Goal: Register for event/course

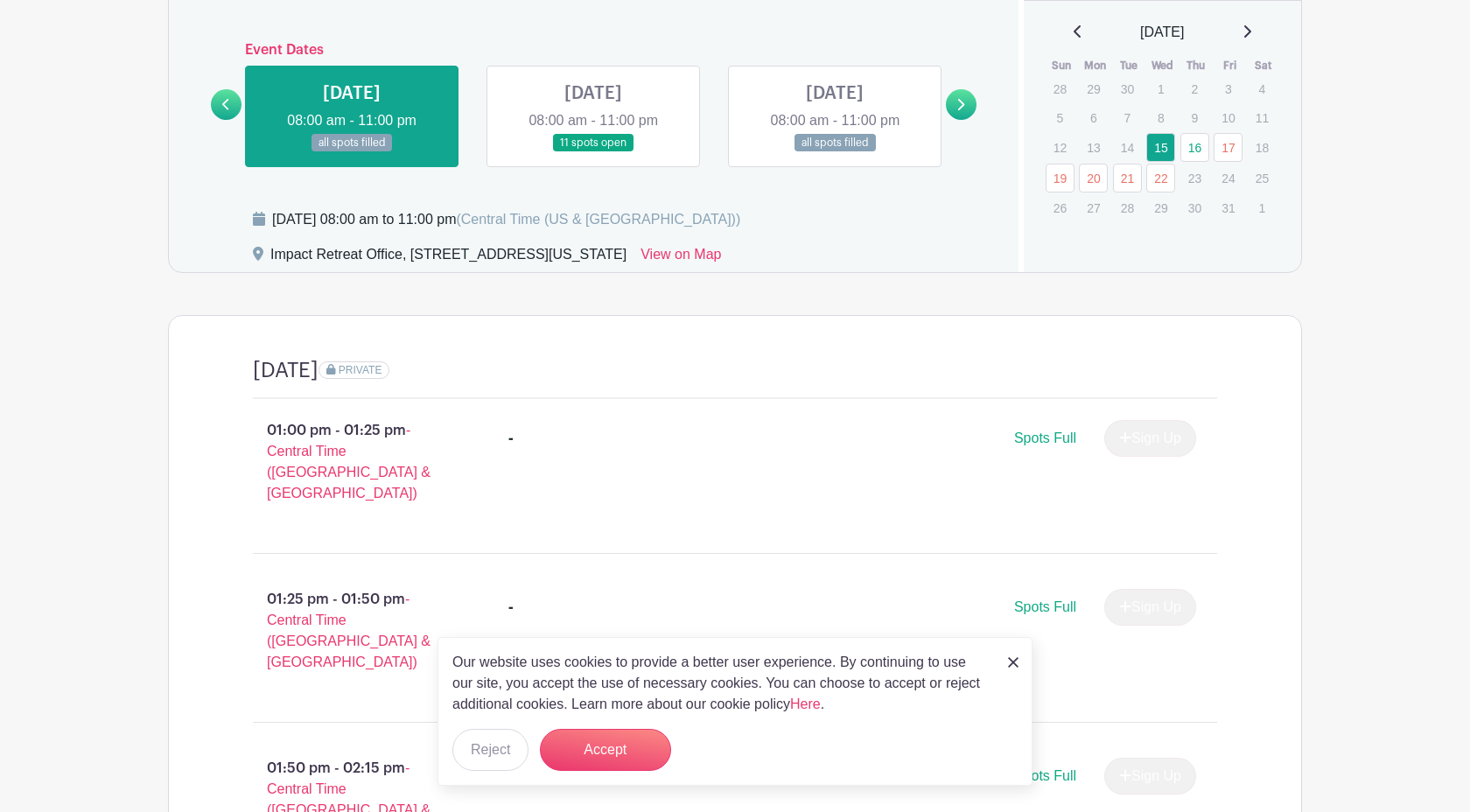
scroll to position [806, 0]
click at [1010, 664] on img at bounding box center [1013, 662] width 11 height 11
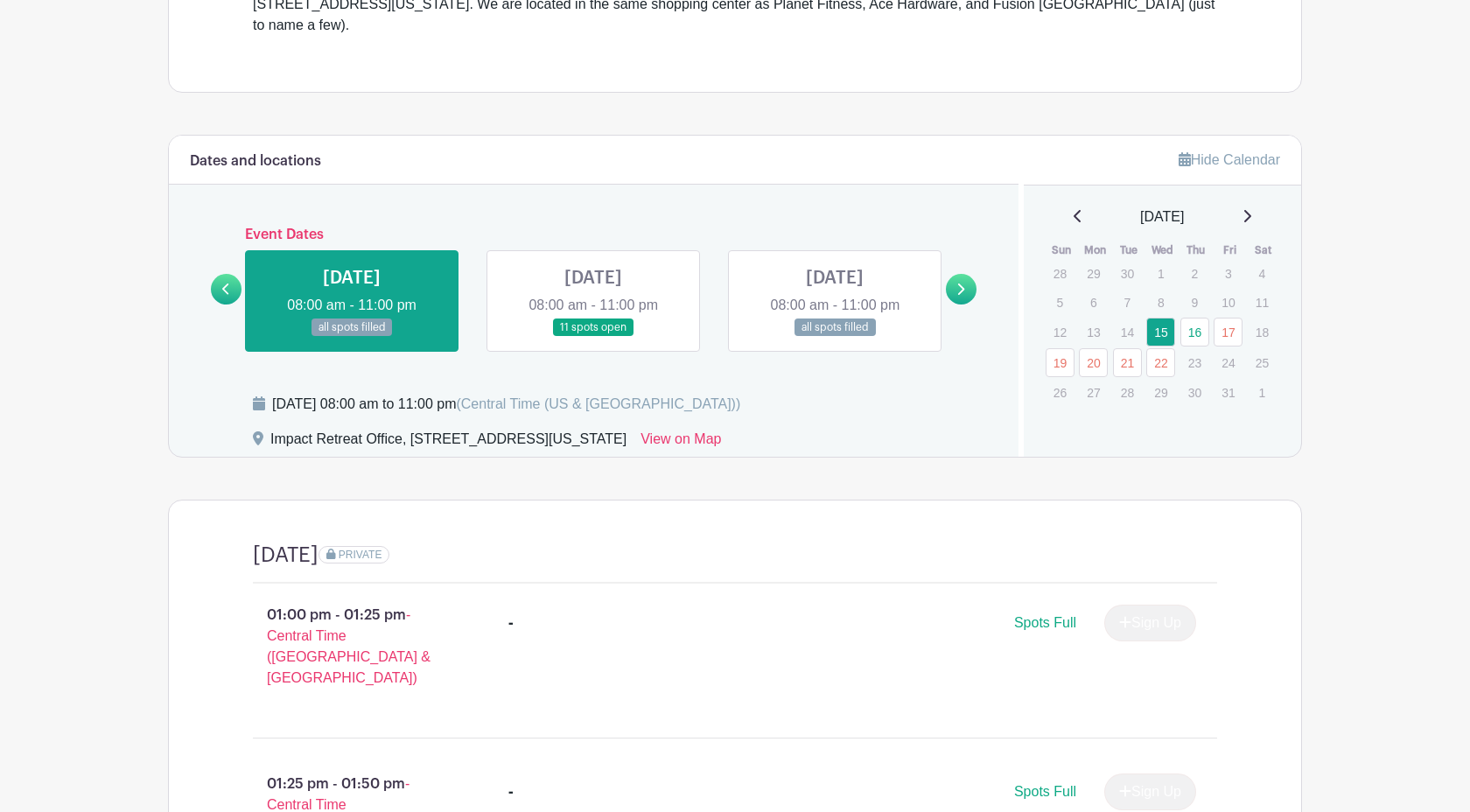
scroll to position [627, 0]
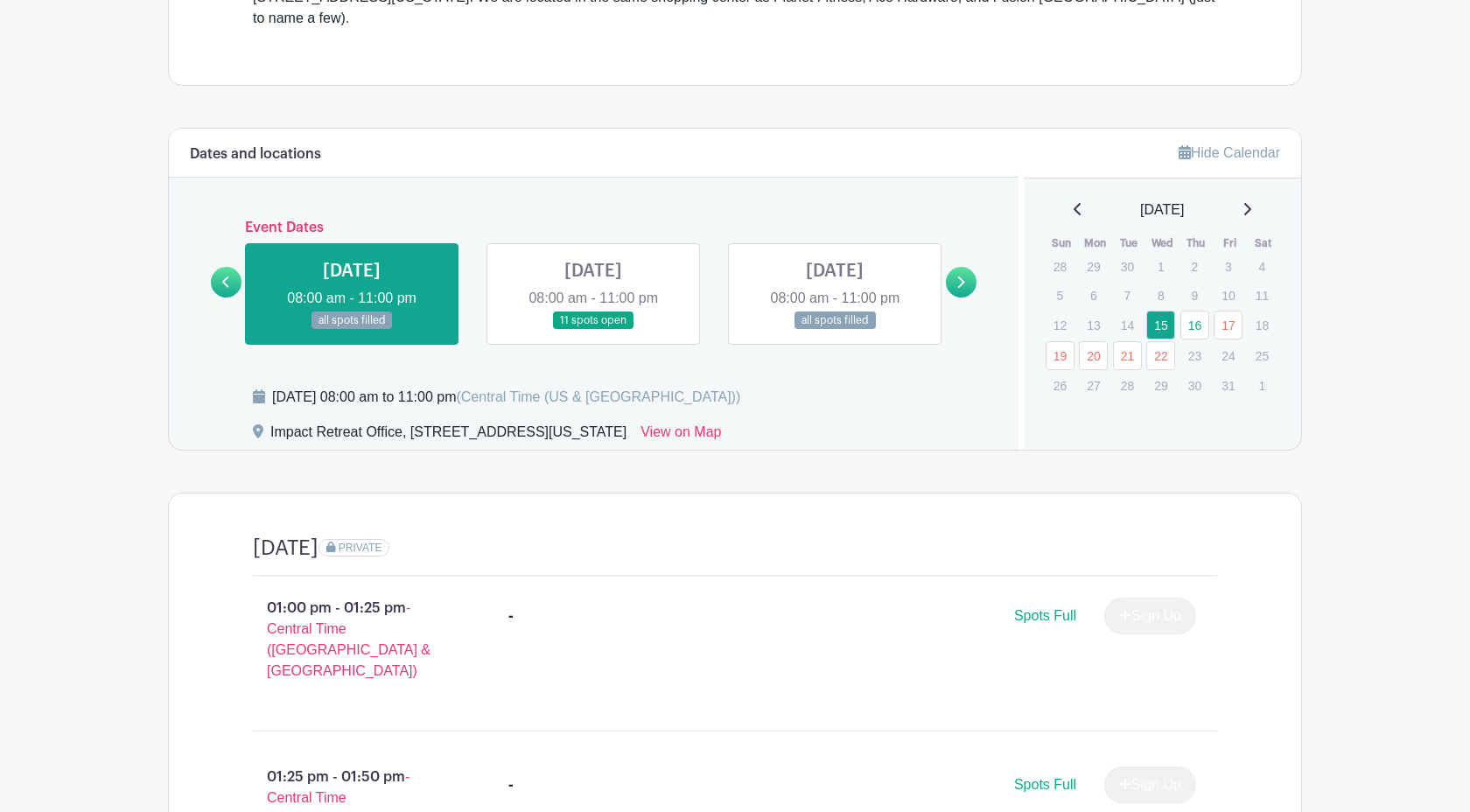
click at [593, 330] on link at bounding box center [593, 330] width 0 height 0
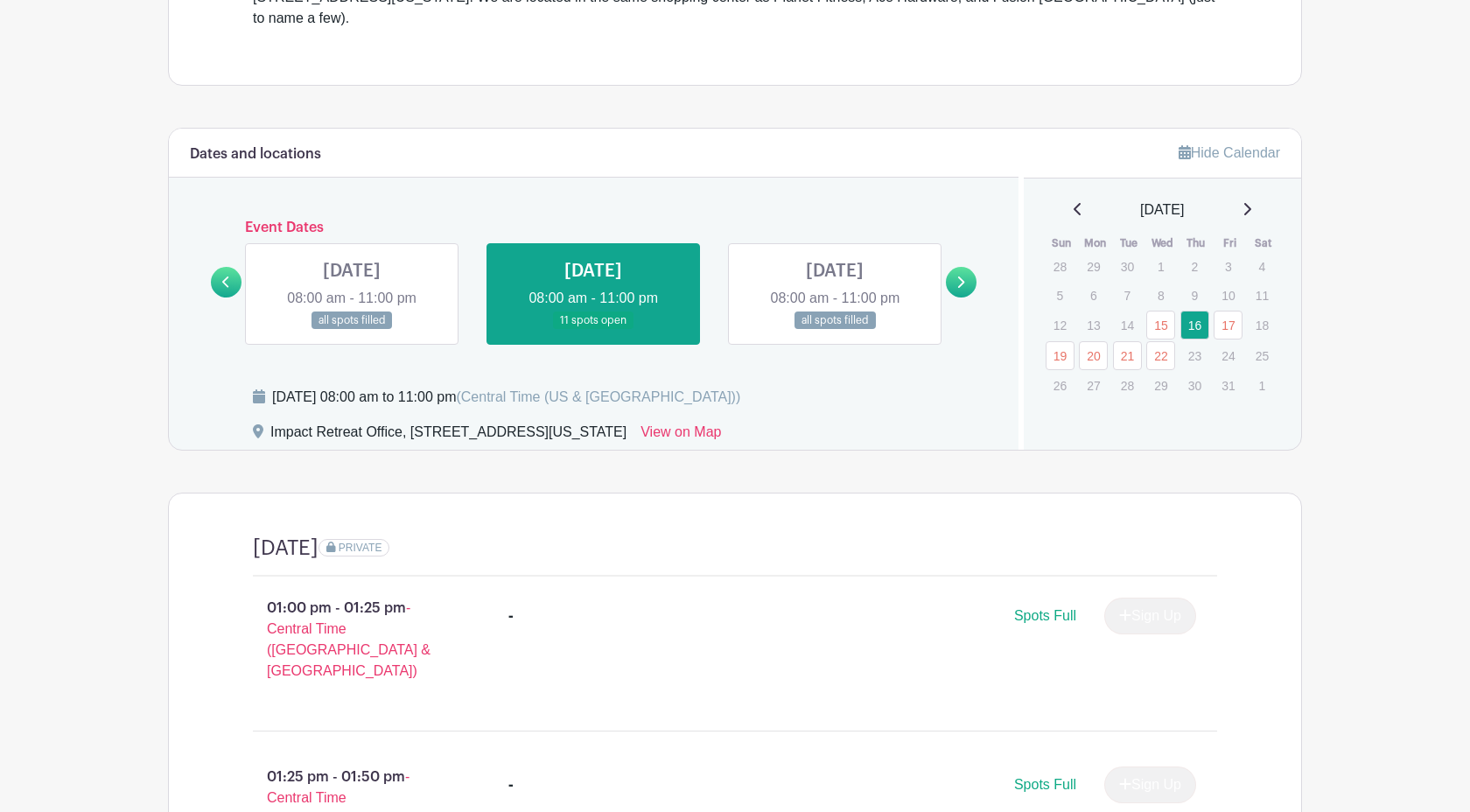
click at [954, 267] on link at bounding box center [961, 282] width 31 height 31
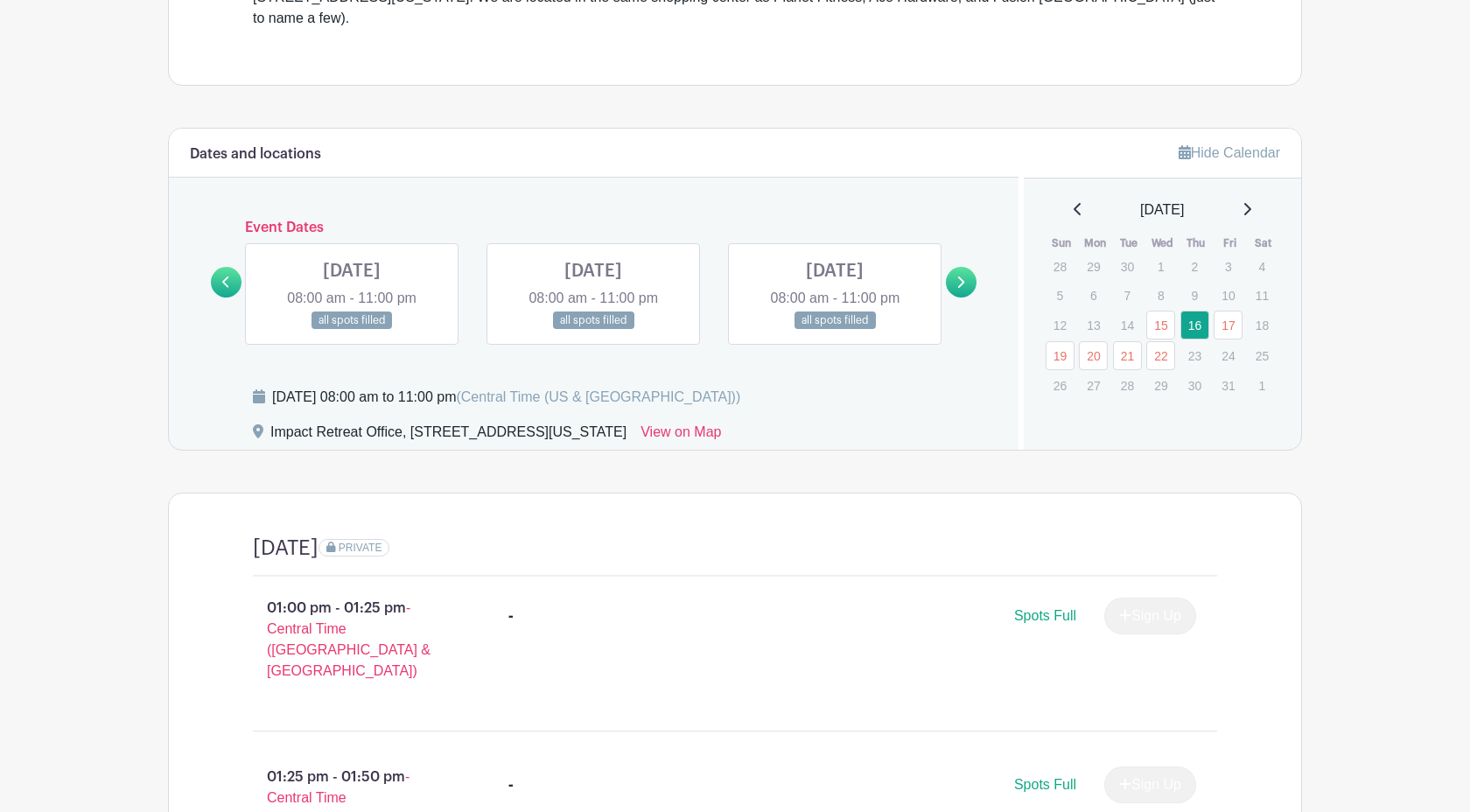
click at [954, 267] on link at bounding box center [961, 282] width 31 height 31
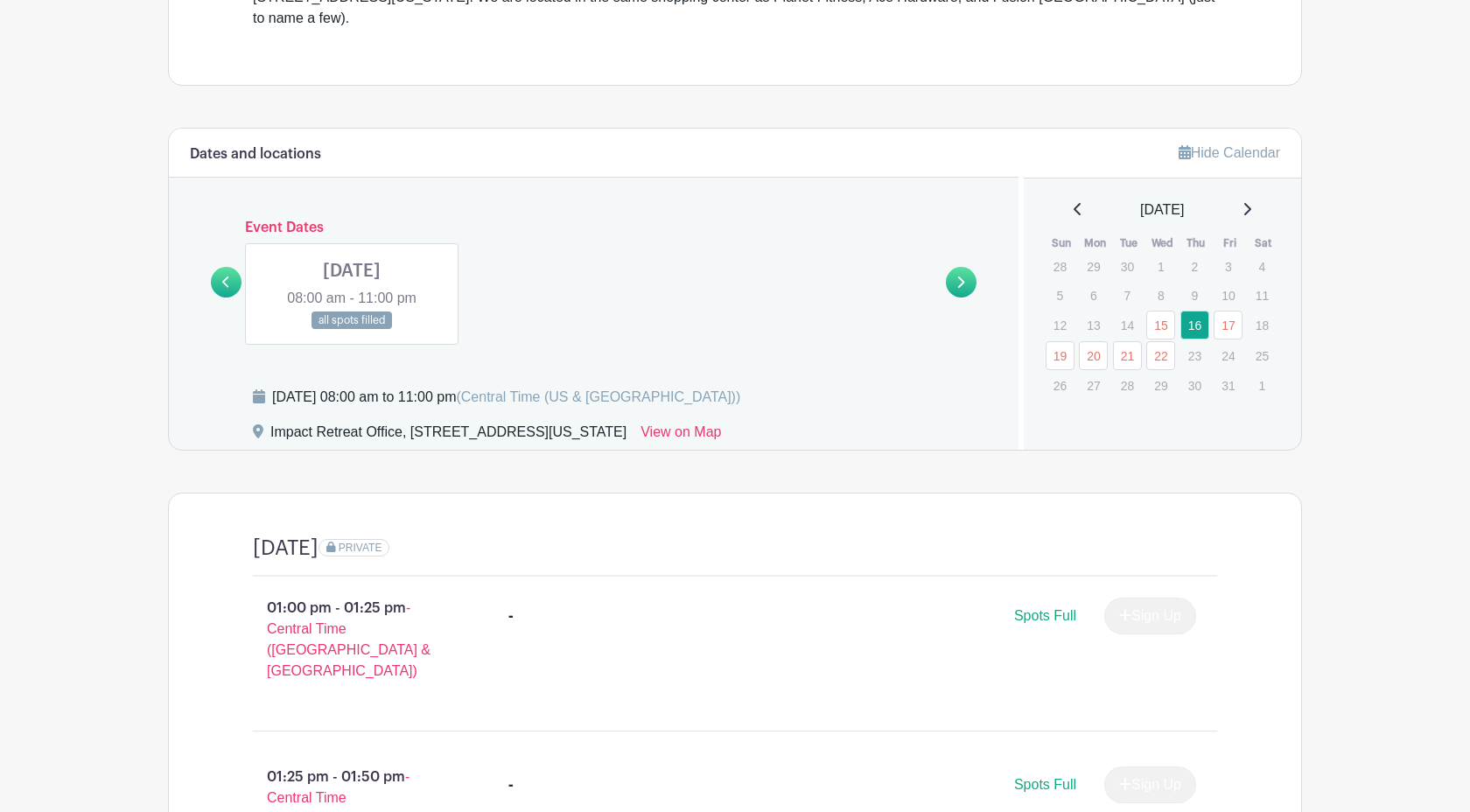
click at [220, 267] on link at bounding box center [226, 282] width 31 height 31
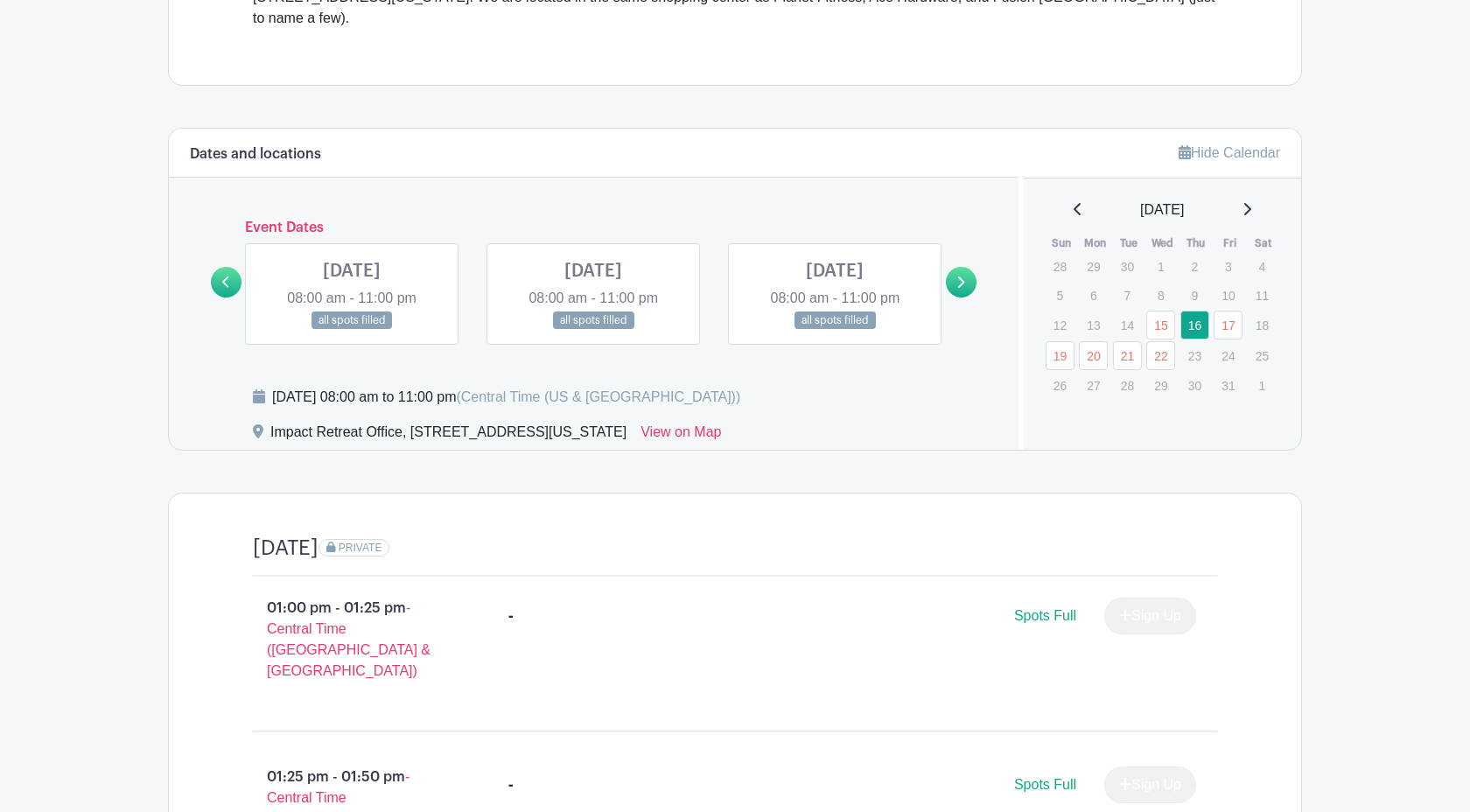
click at [220, 267] on link at bounding box center [226, 282] width 31 height 31
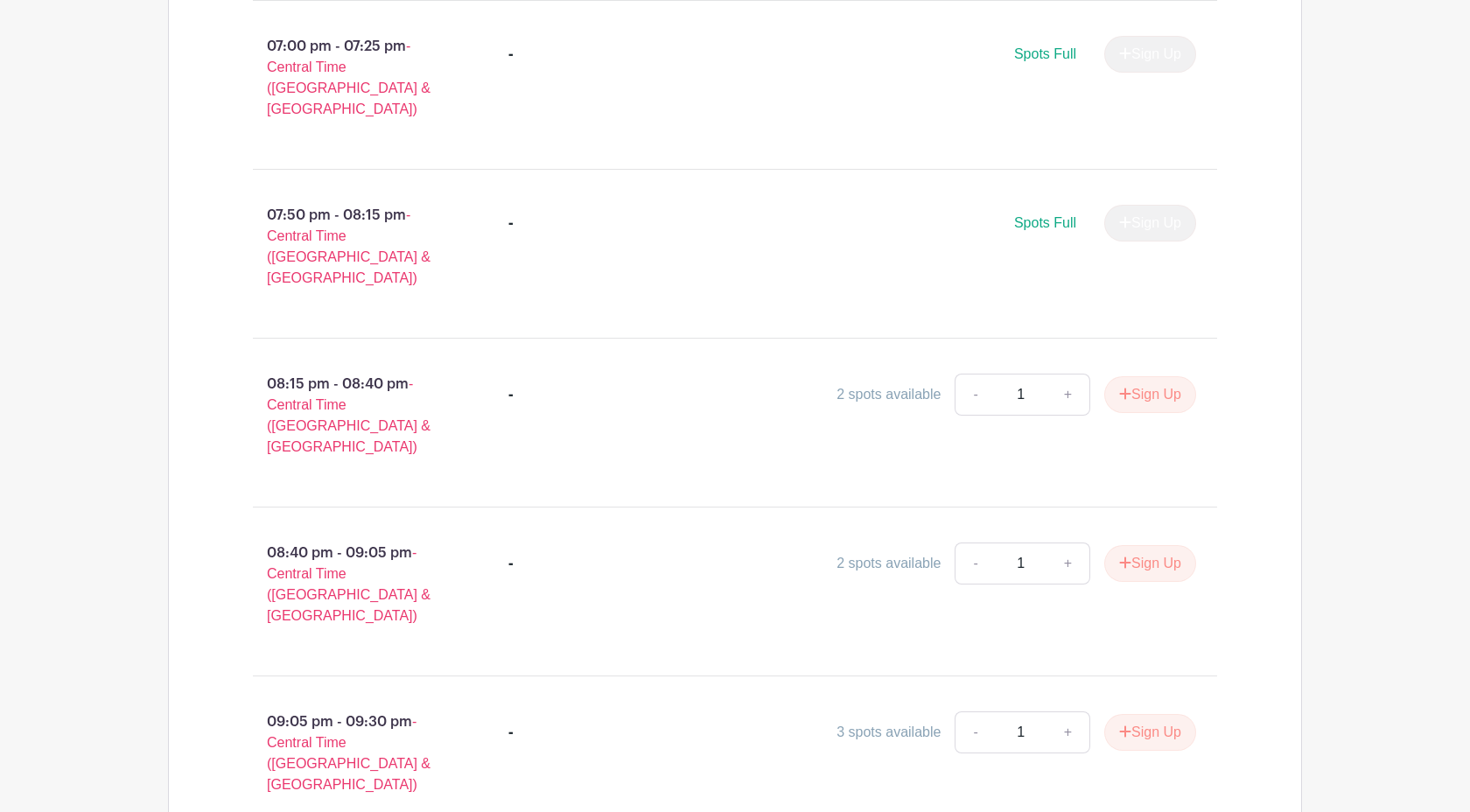
scroll to position [3526, 0]
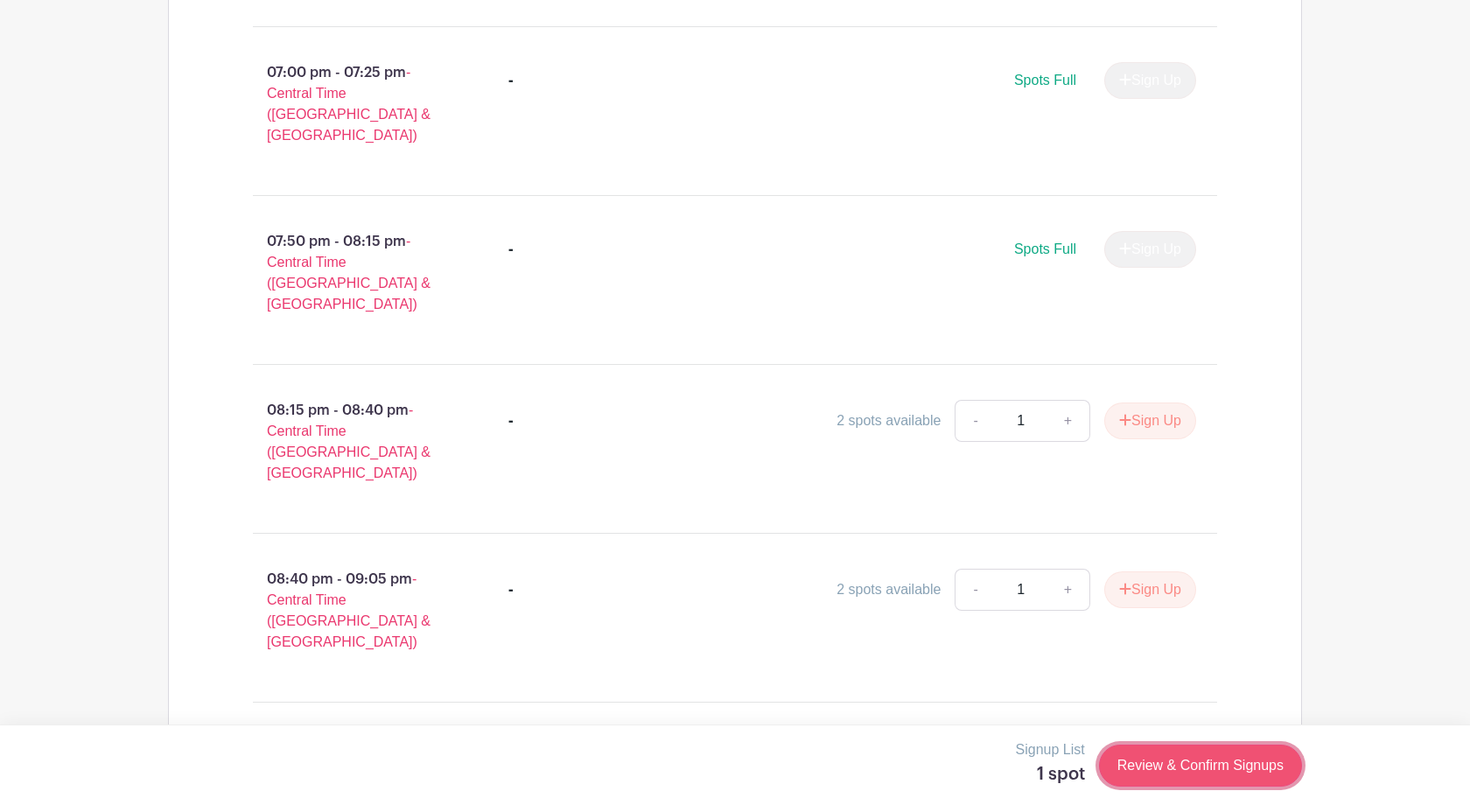
click at [1190, 766] on link "Review & Confirm Signups" at bounding box center [1200, 765] width 203 height 42
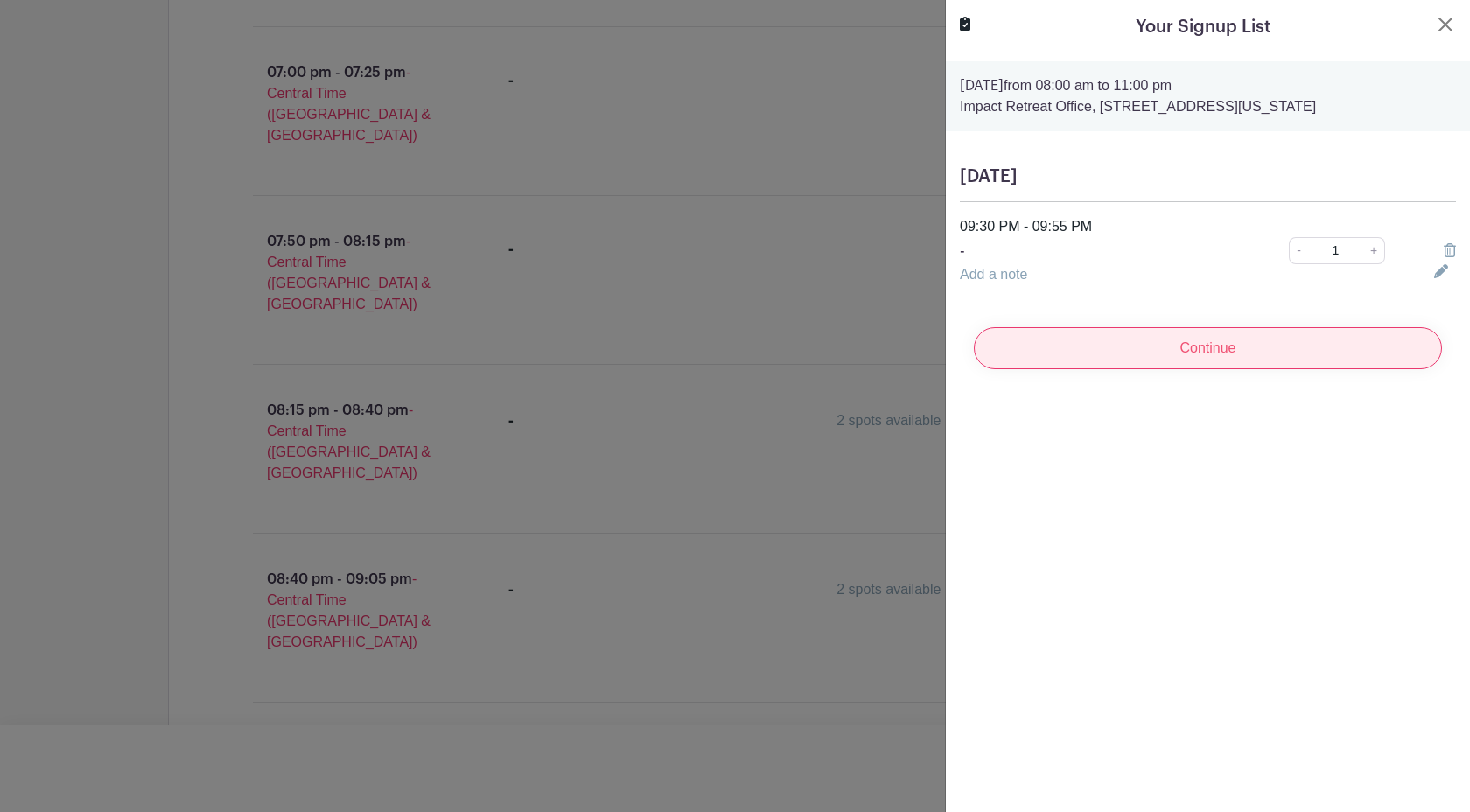
click at [1126, 340] on input "Continue" at bounding box center [1207, 348] width 468 height 42
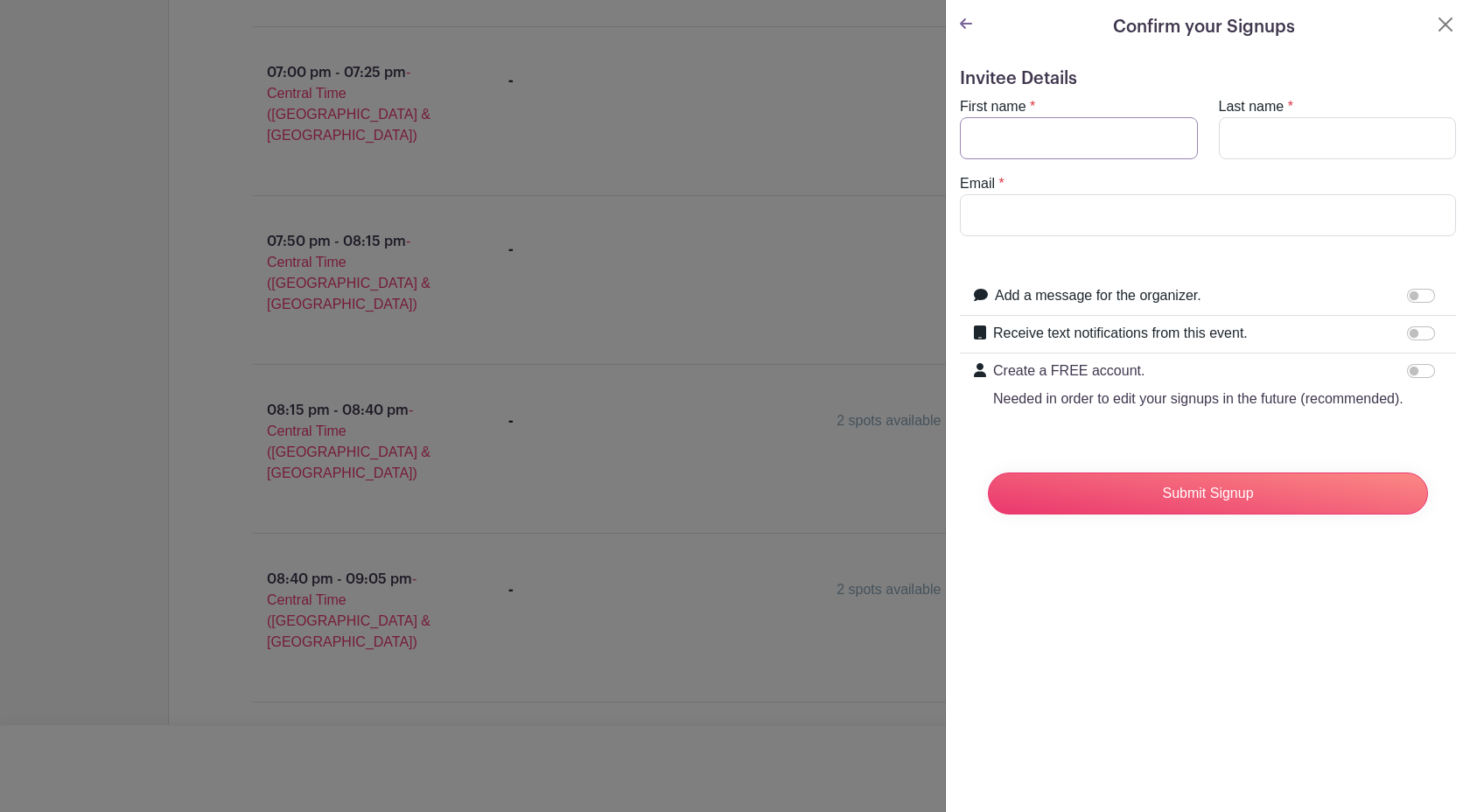
click at [1054, 125] on input "First name" at bounding box center [1078, 139] width 238 height 42
type input "[PERSON_NAME]"
type input "Einkauf"
click at [1104, 217] on input "Email" at bounding box center [1207, 215] width 496 height 42
type input "[EMAIL_ADDRESS][DOMAIN_NAME]"
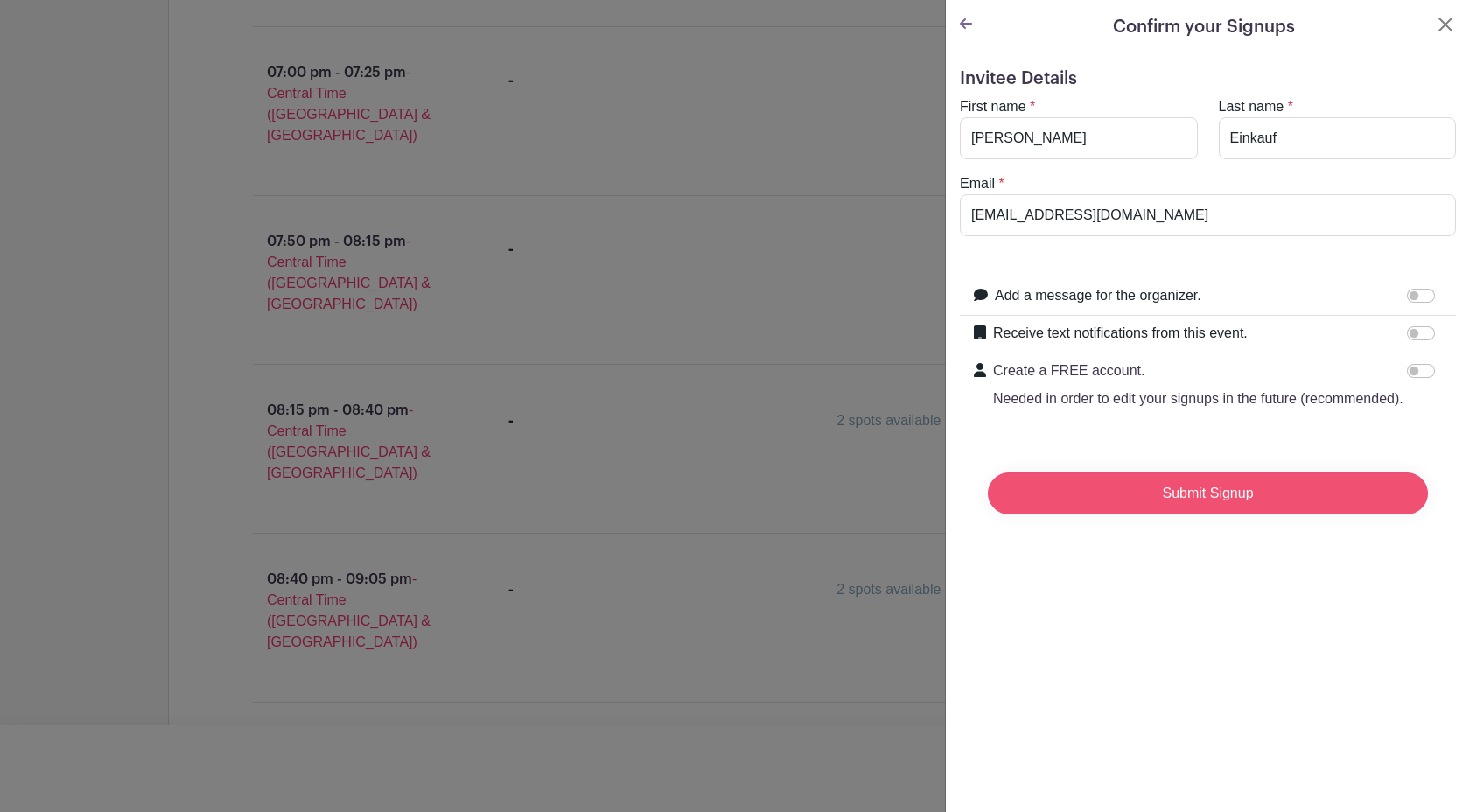
click at [1153, 502] on input "Submit Signup" at bounding box center [1208, 494] width 440 height 42
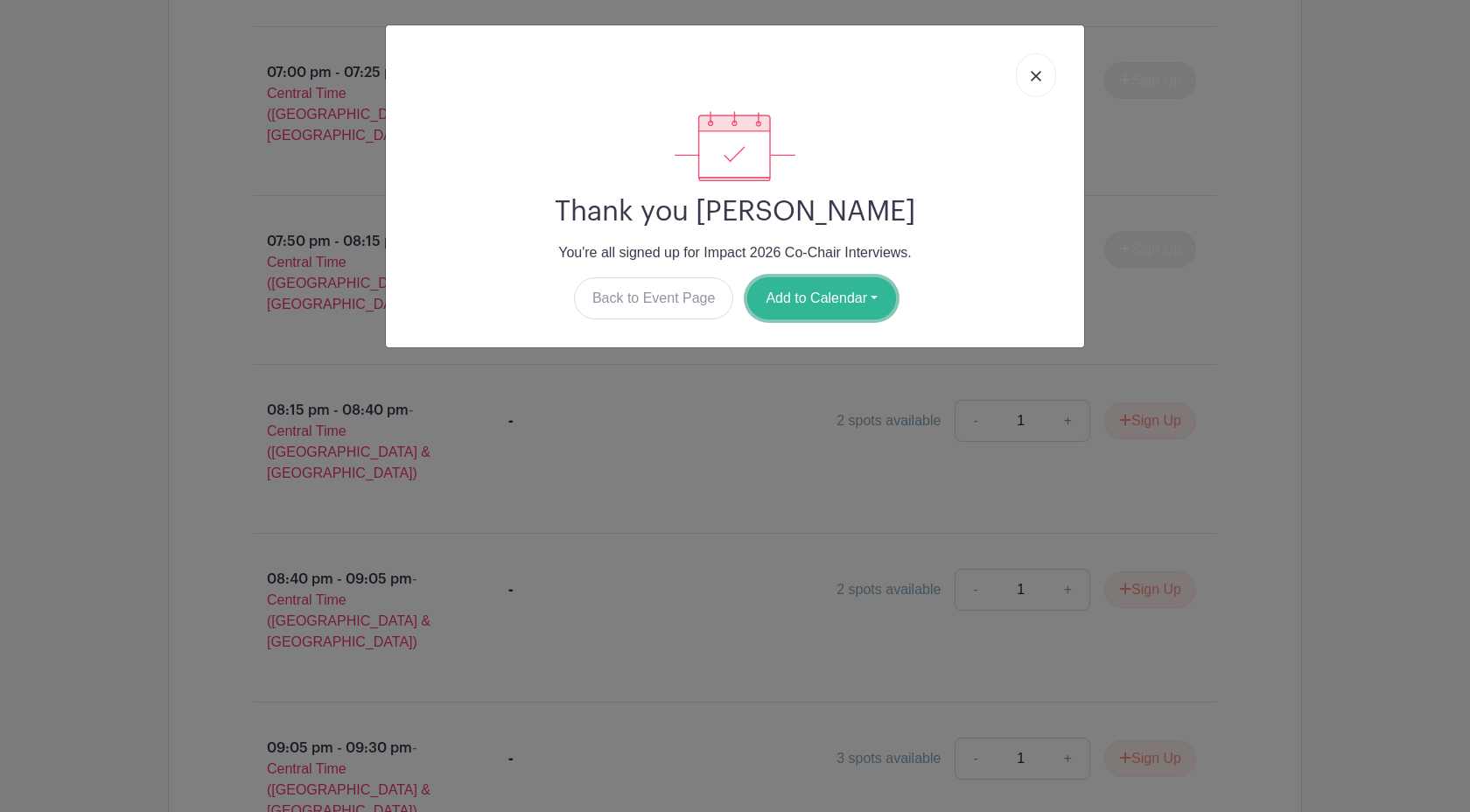
click at [864, 296] on button "Add to Calendar" at bounding box center [821, 298] width 148 height 42
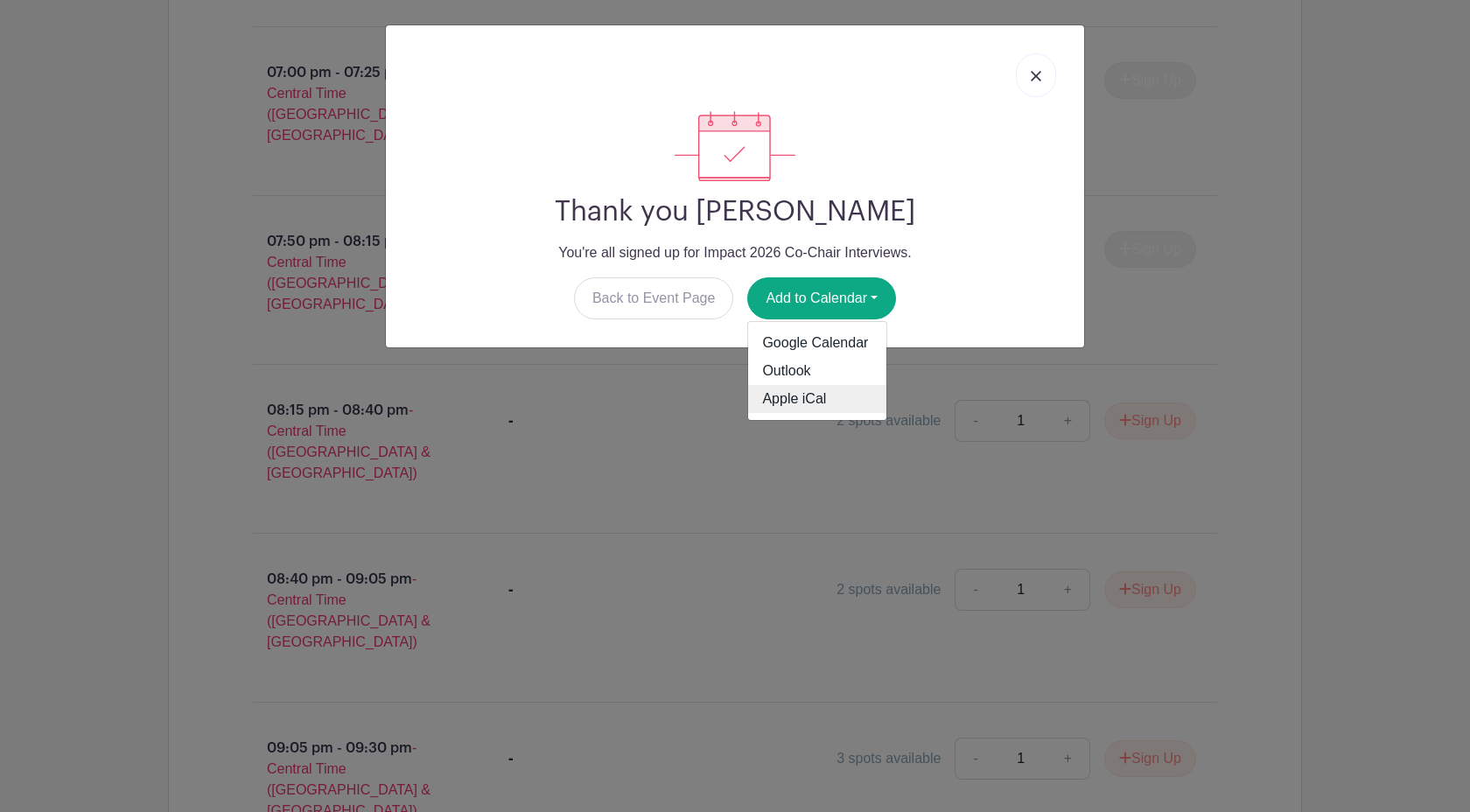
click at [826, 386] on link "Apple iCal" at bounding box center [817, 398] width 139 height 28
